Goal: Task Accomplishment & Management: Manage account settings

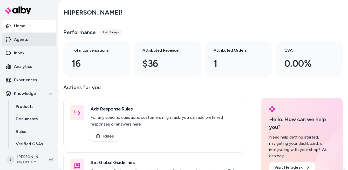
click at [36, 36] on link "Agents" at bounding box center [29, 39] width 54 height 12
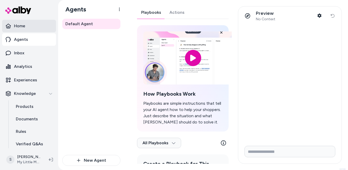
click at [28, 25] on link "Home" at bounding box center [29, 26] width 54 height 12
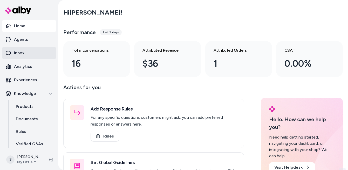
click at [23, 53] on p "Inbox" at bounding box center [19, 53] width 10 height 6
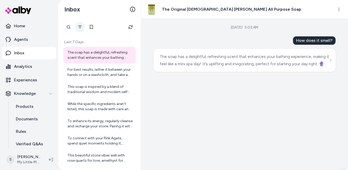
click at [79, 28] on icon "Filter" at bounding box center [80, 27] width 4 height 4
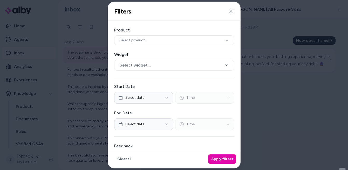
click at [222, 13] on div "Filters Filter threads by date range, widget, product, and test mode. Close" at bounding box center [174, 11] width 132 height 19
click at [229, 13] on button "Close" at bounding box center [231, 11] width 10 height 10
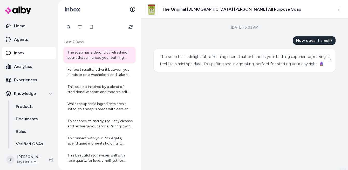
click at [67, 28] on div at bounding box center [68, 27] width 10 height 10
click at [71, 28] on input "text" at bounding box center [87, 27] width 49 height 10
